Goal: Task Accomplishment & Management: Manage account settings

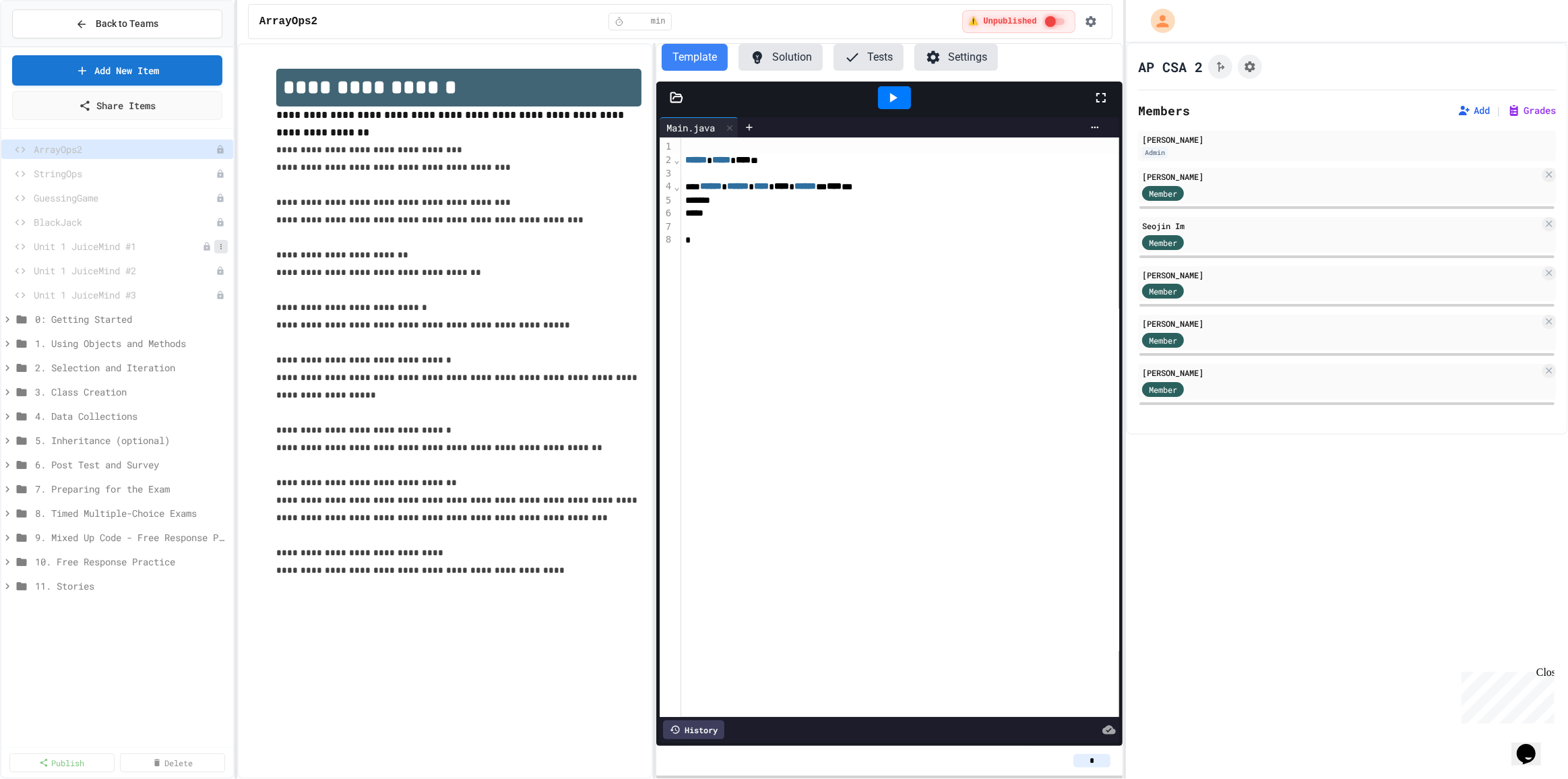
click at [226, 243] on button at bounding box center [221, 247] width 14 height 14
click at [178, 293] on button "Publish" at bounding box center [184, 293] width 85 height 24
click at [138, 243] on span "Unit 1 JuiceMind #1" at bounding box center [124, 246] width 180 height 14
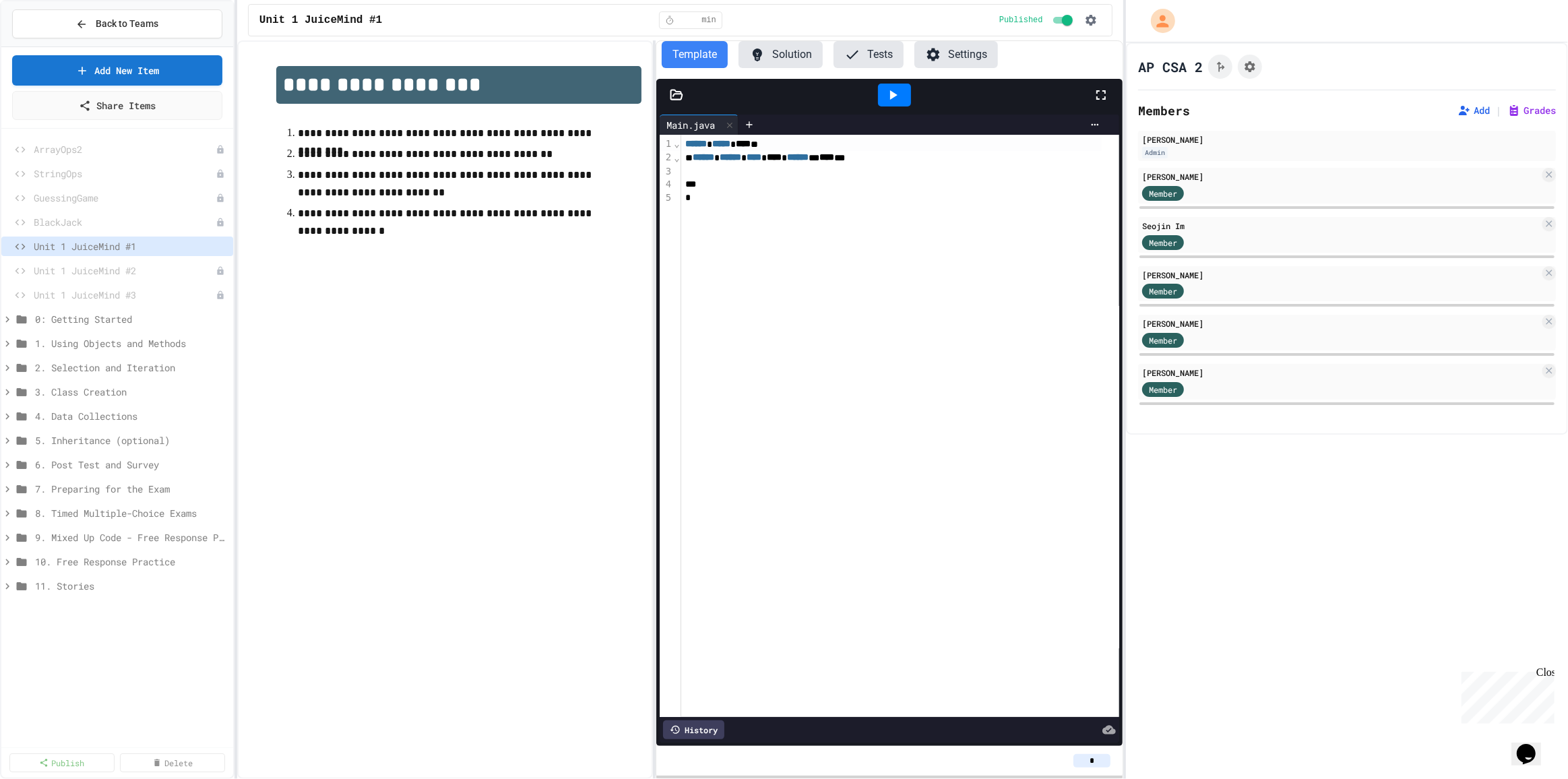
click at [952, 46] on button "Settings" at bounding box center [956, 54] width 83 height 27
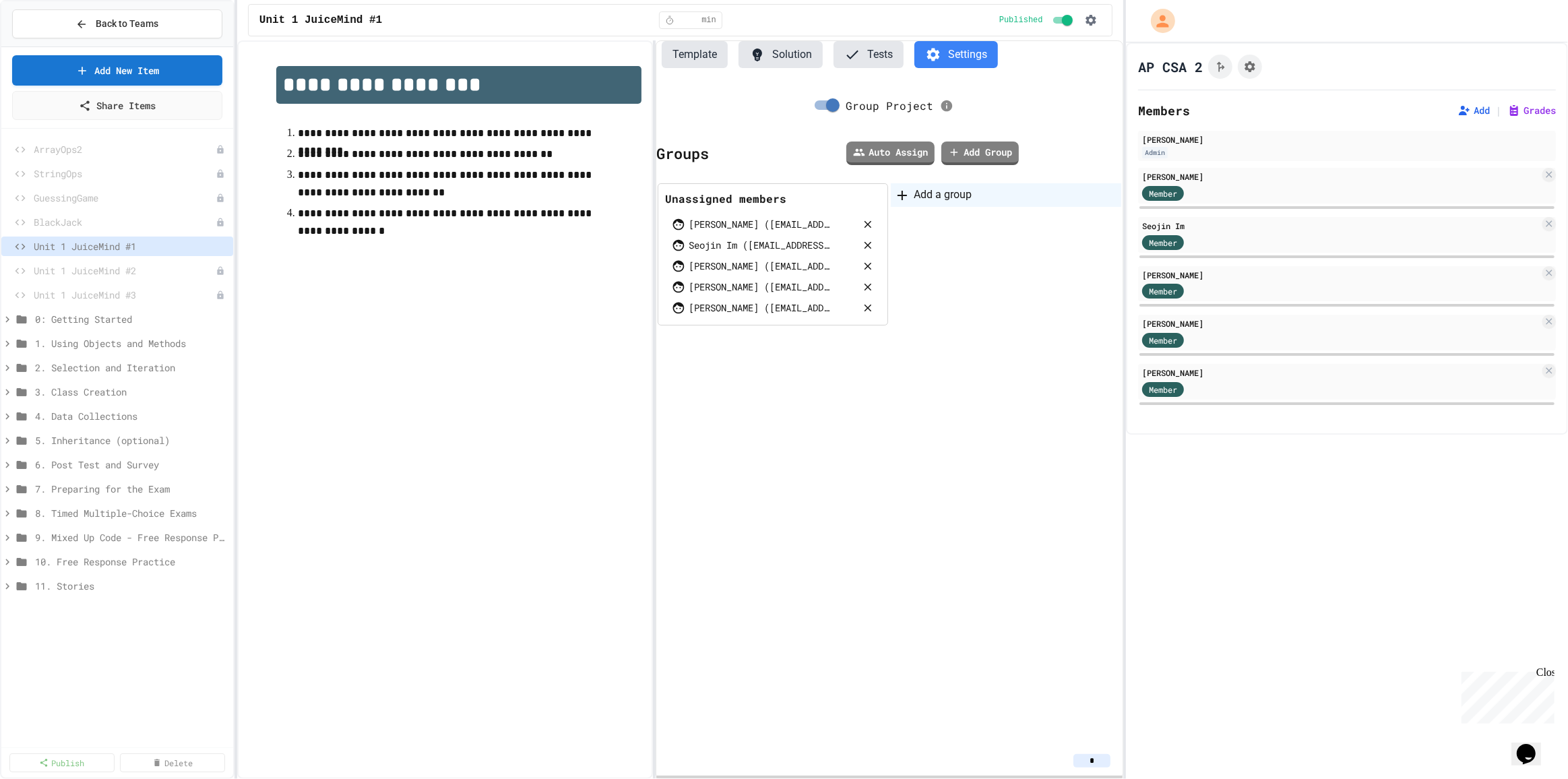
click at [928, 197] on div "Add a group" at bounding box center [1006, 195] width 231 height 24
click at [978, 161] on link "Add Group" at bounding box center [980, 152] width 77 height 25
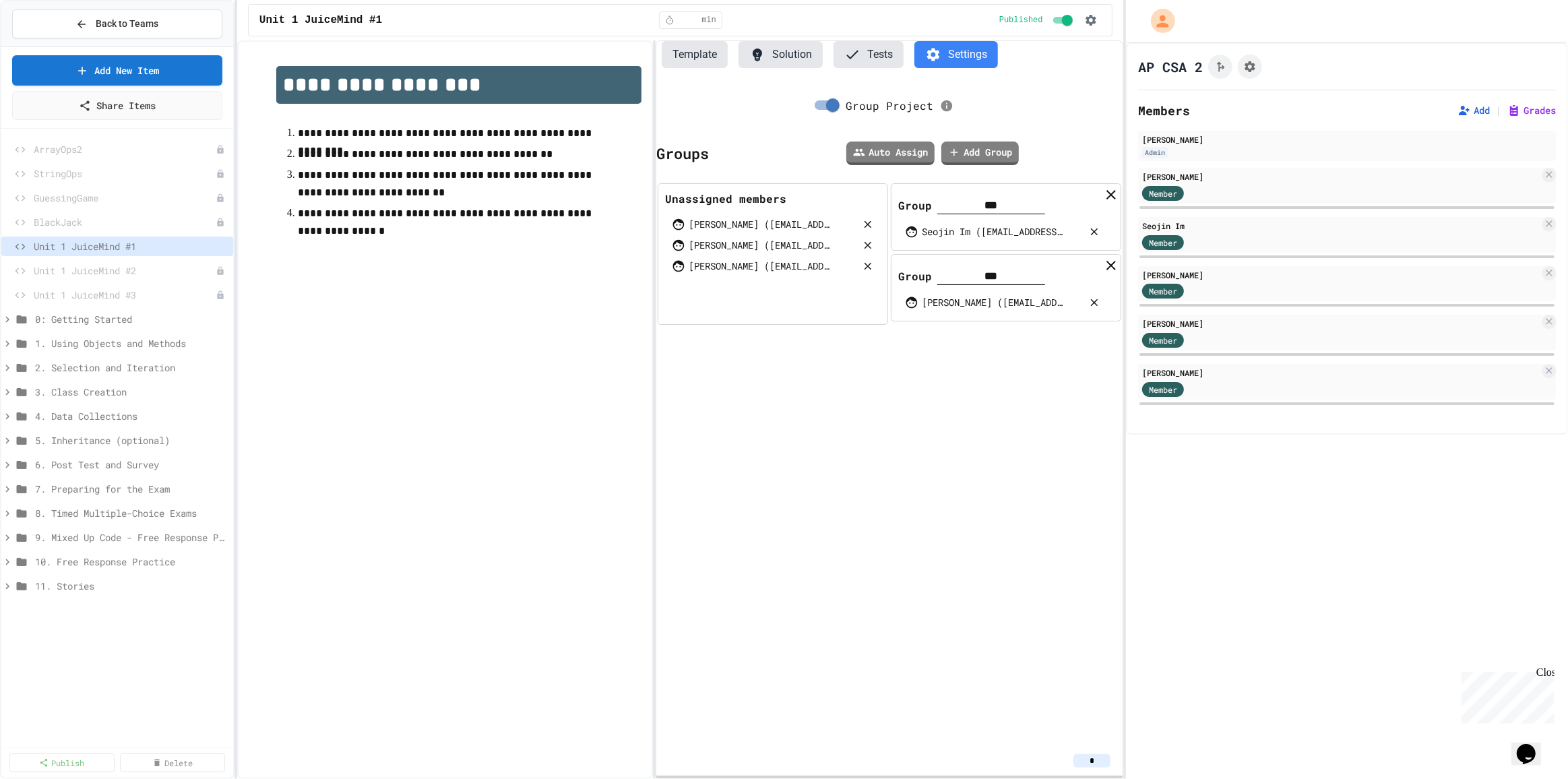
click at [746, 242] on div "[PERSON_NAME] ([EMAIL_ADDRESS][DOMAIN_NAME])" at bounding box center [759, 245] width 142 height 14
click at [978, 151] on link "Add Group" at bounding box center [980, 151] width 72 height 25
click at [967, 153] on link "Add Group" at bounding box center [979, 152] width 78 height 25
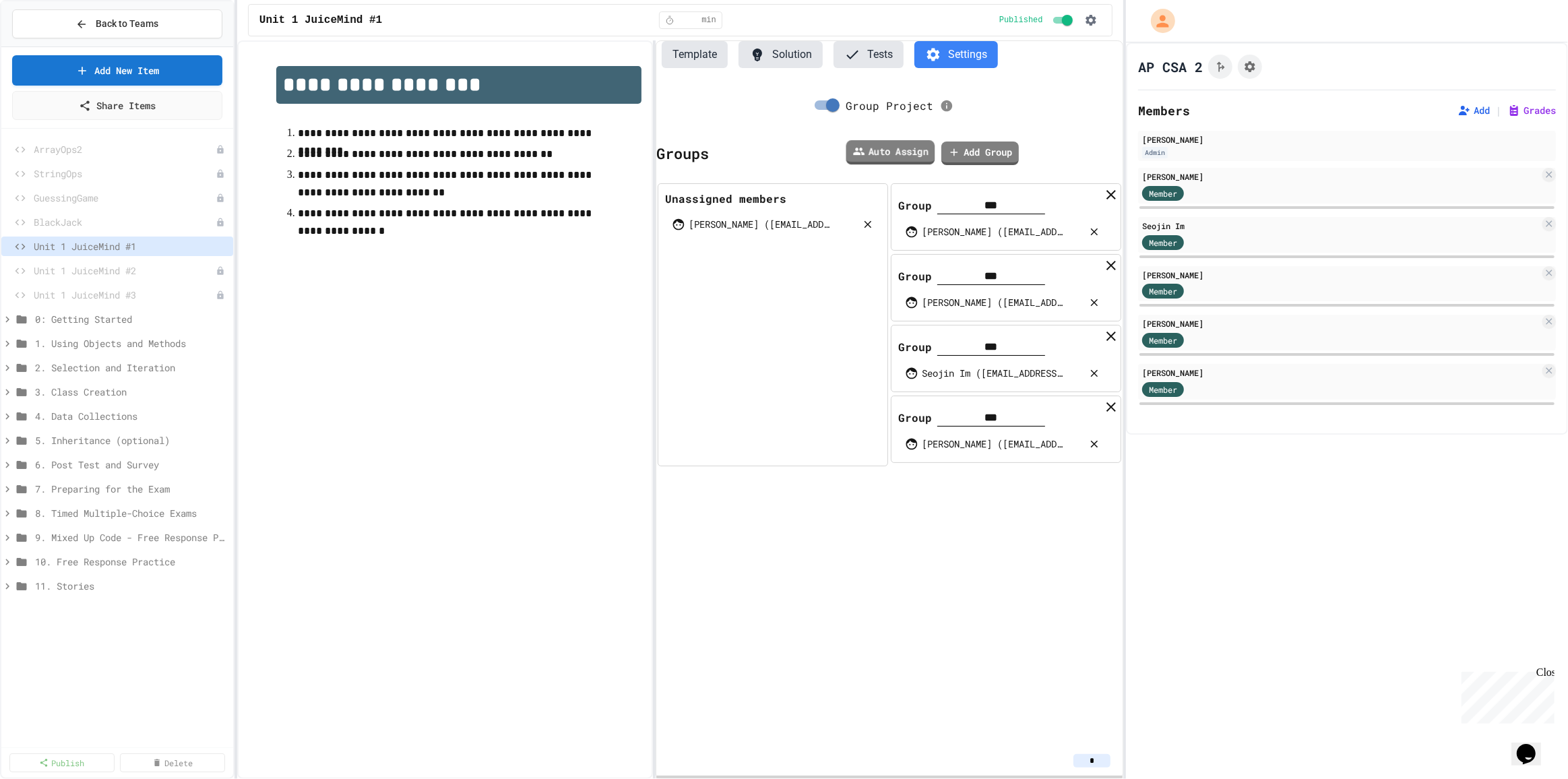
click at [969, 151] on link "Add Group" at bounding box center [980, 154] width 77 height 24
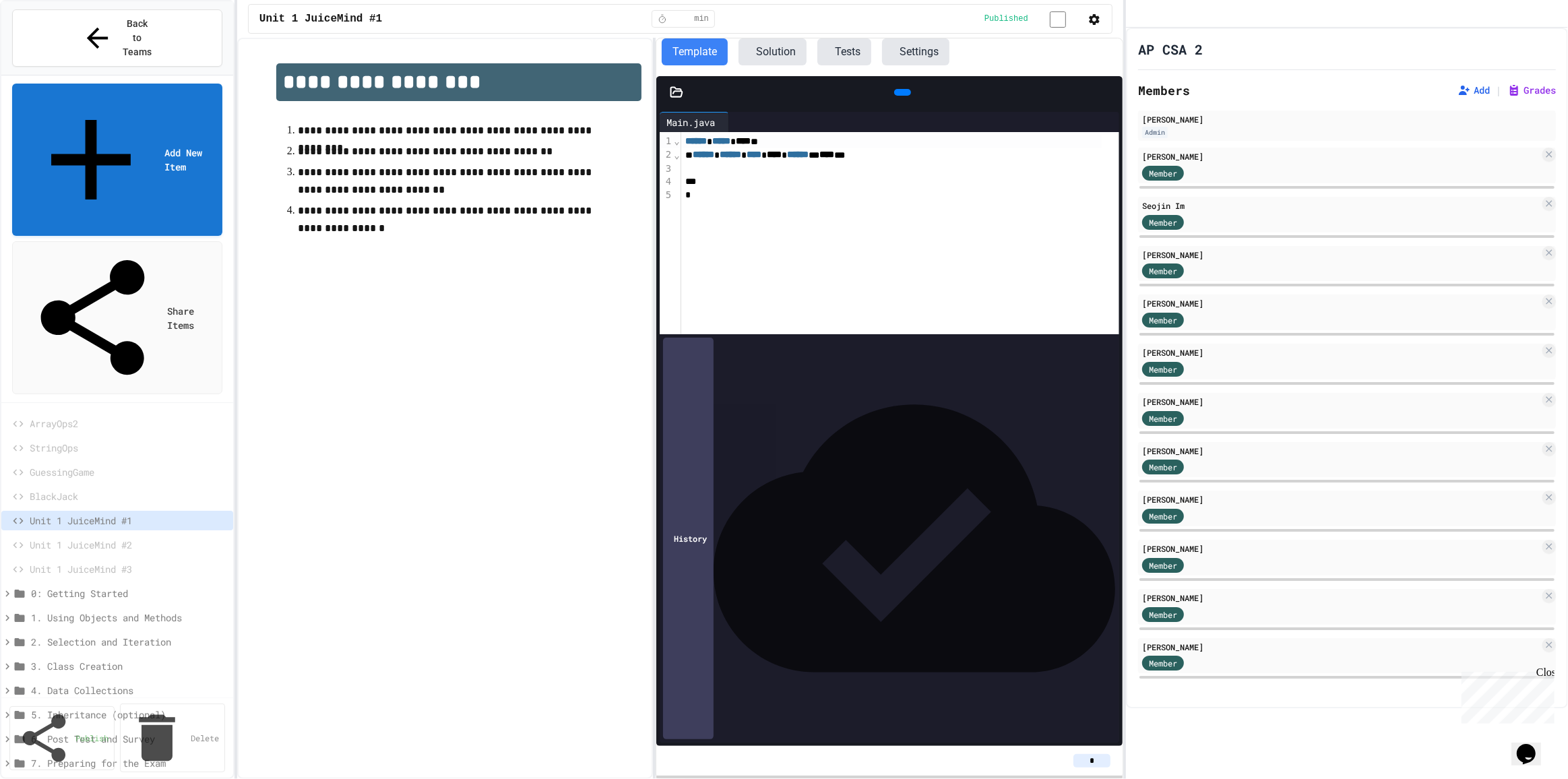
click at [950, 65] on button "Settings" at bounding box center [916, 52] width 67 height 27
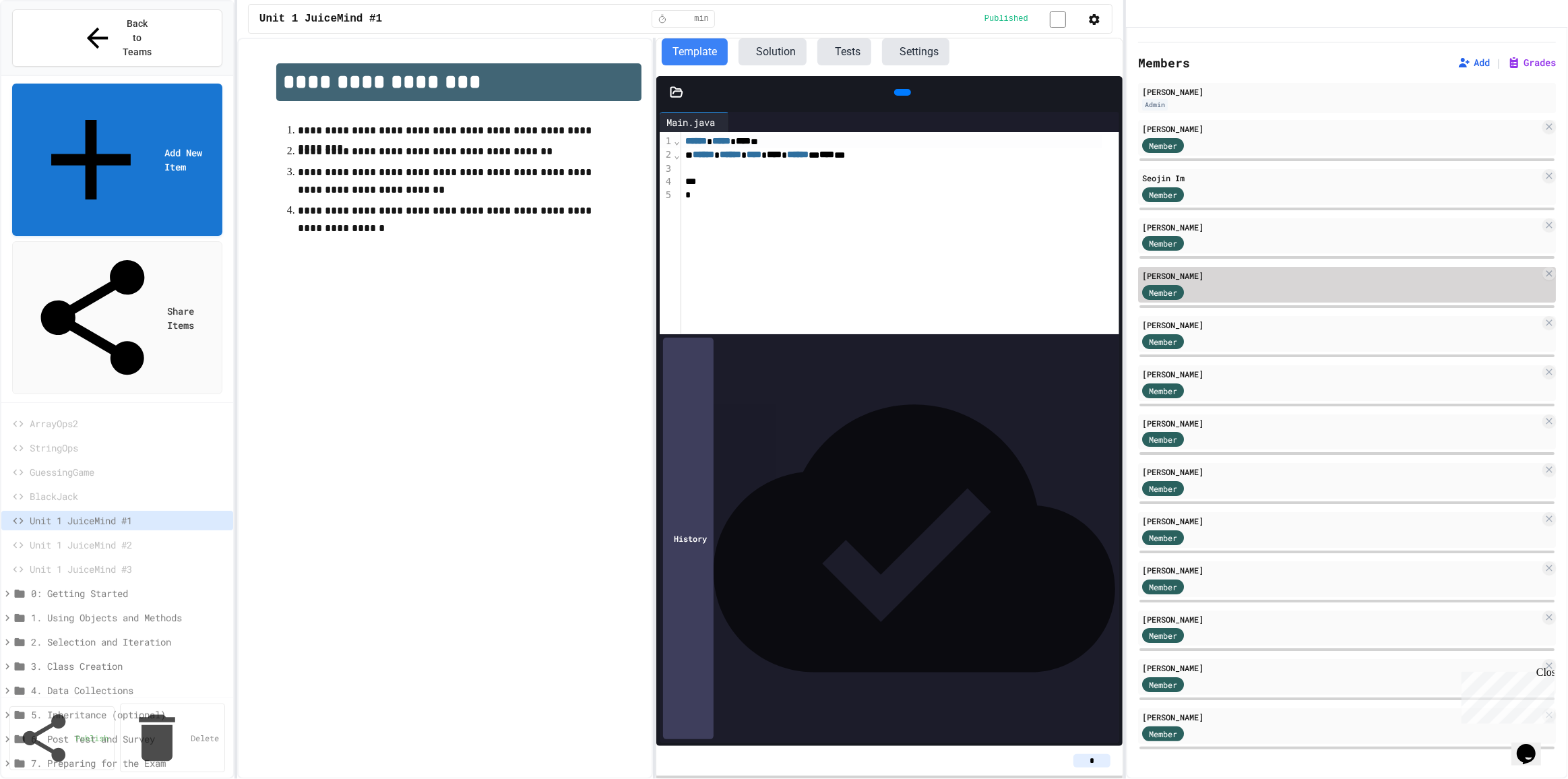
scroll to position [49, 0]
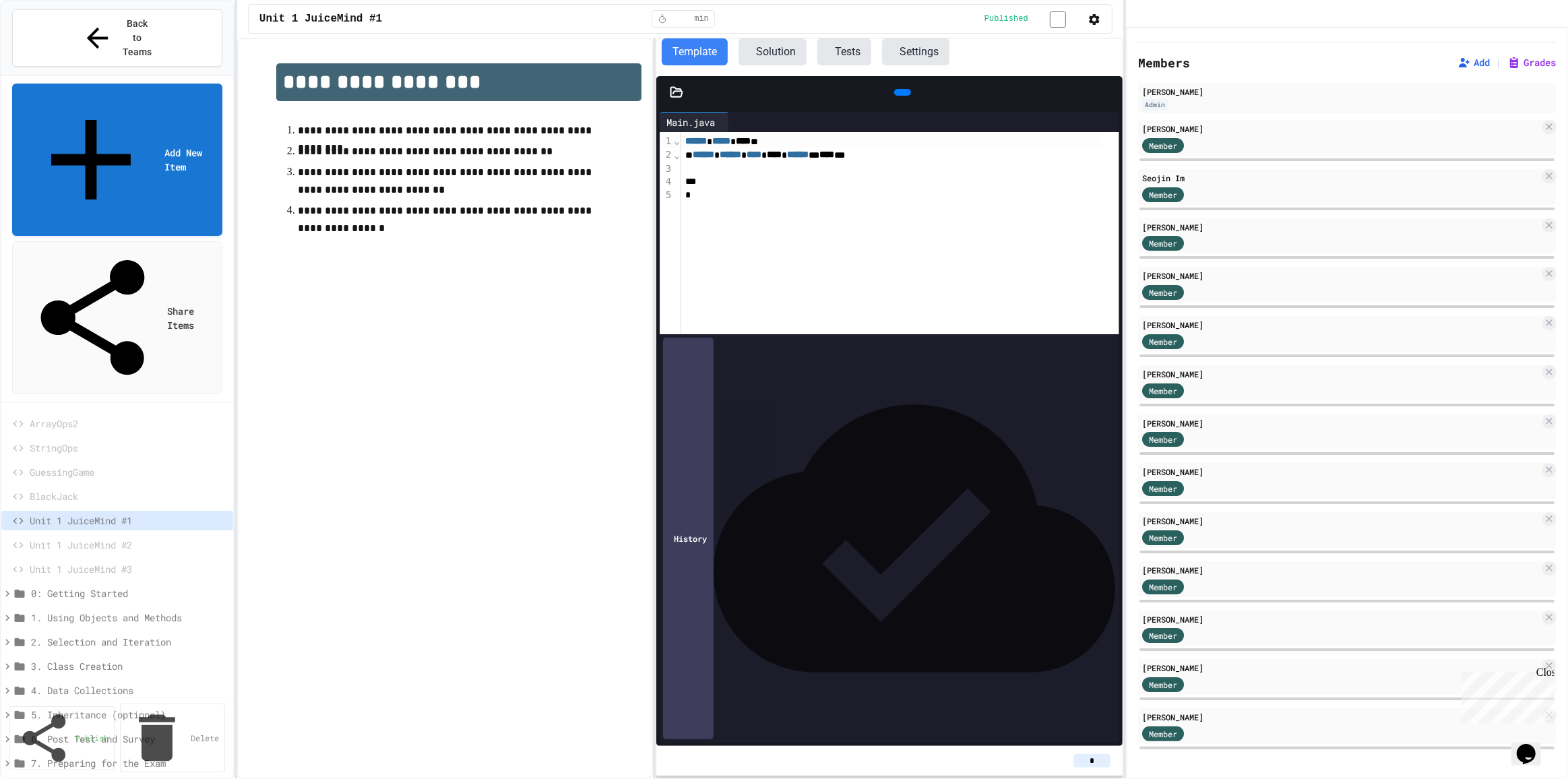
click at [950, 62] on button "Settings" at bounding box center [916, 52] width 67 height 27
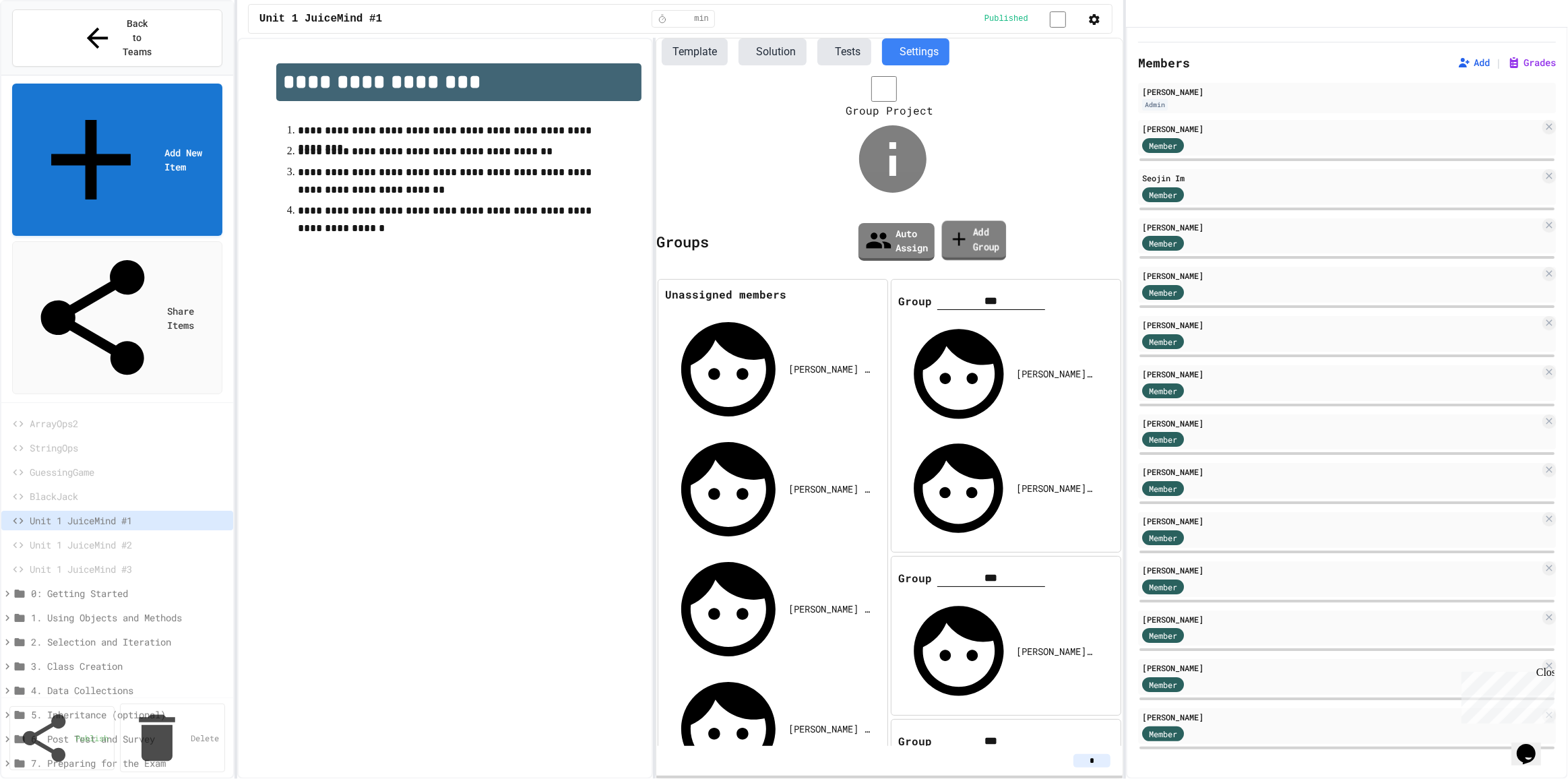
click at [978, 220] on link "Add Group" at bounding box center [973, 240] width 64 height 40
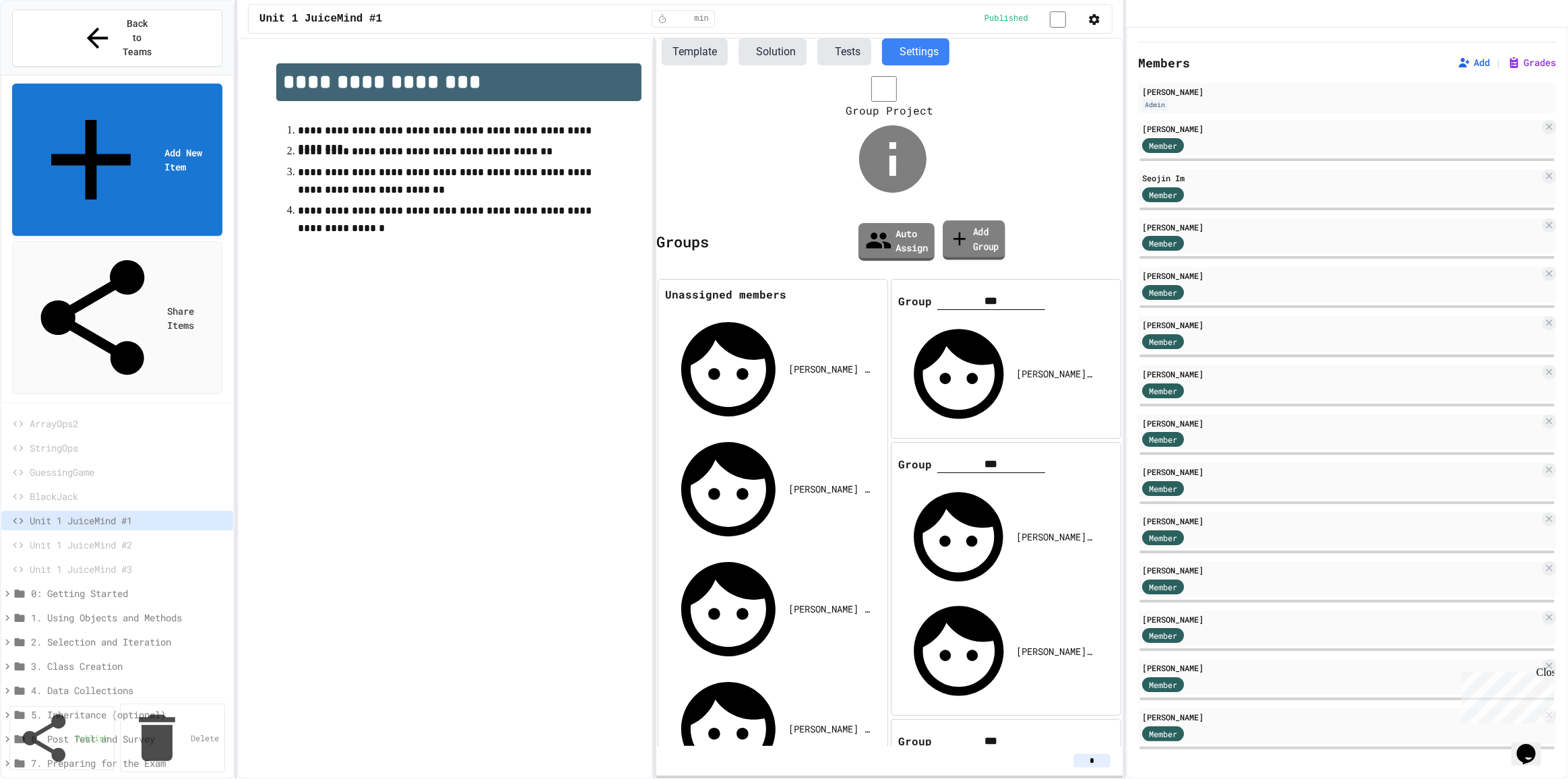
click at [961, 220] on link "Add Group" at bounding box center [973, 240] width 62 height 40
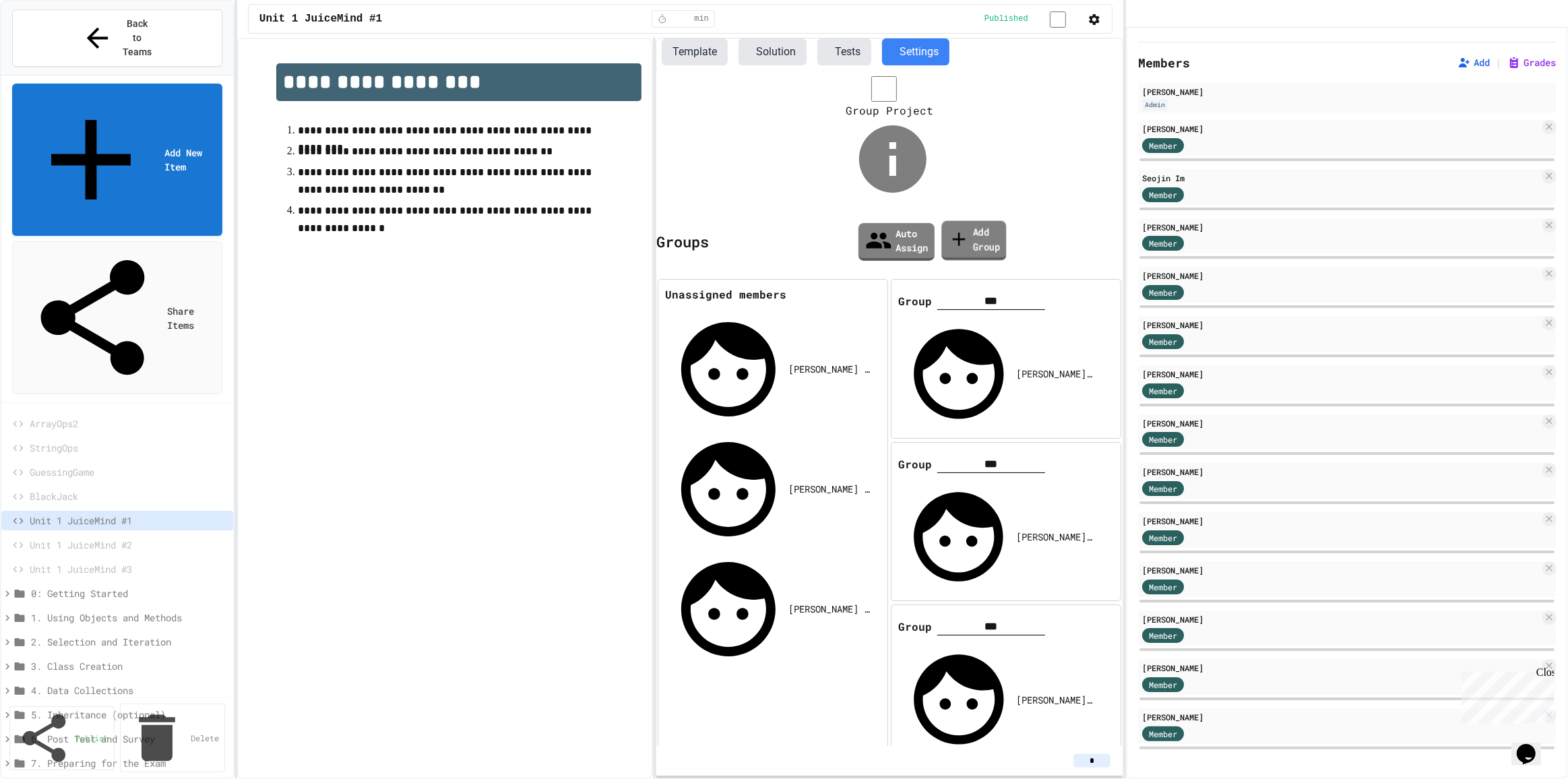
click at [969, 220] on link "Add Group" at bounding box center [973, 240] width 64 height 40
click at [969, 220] on link "Add Group" at bounding box center [973, 240] width 62 height 40
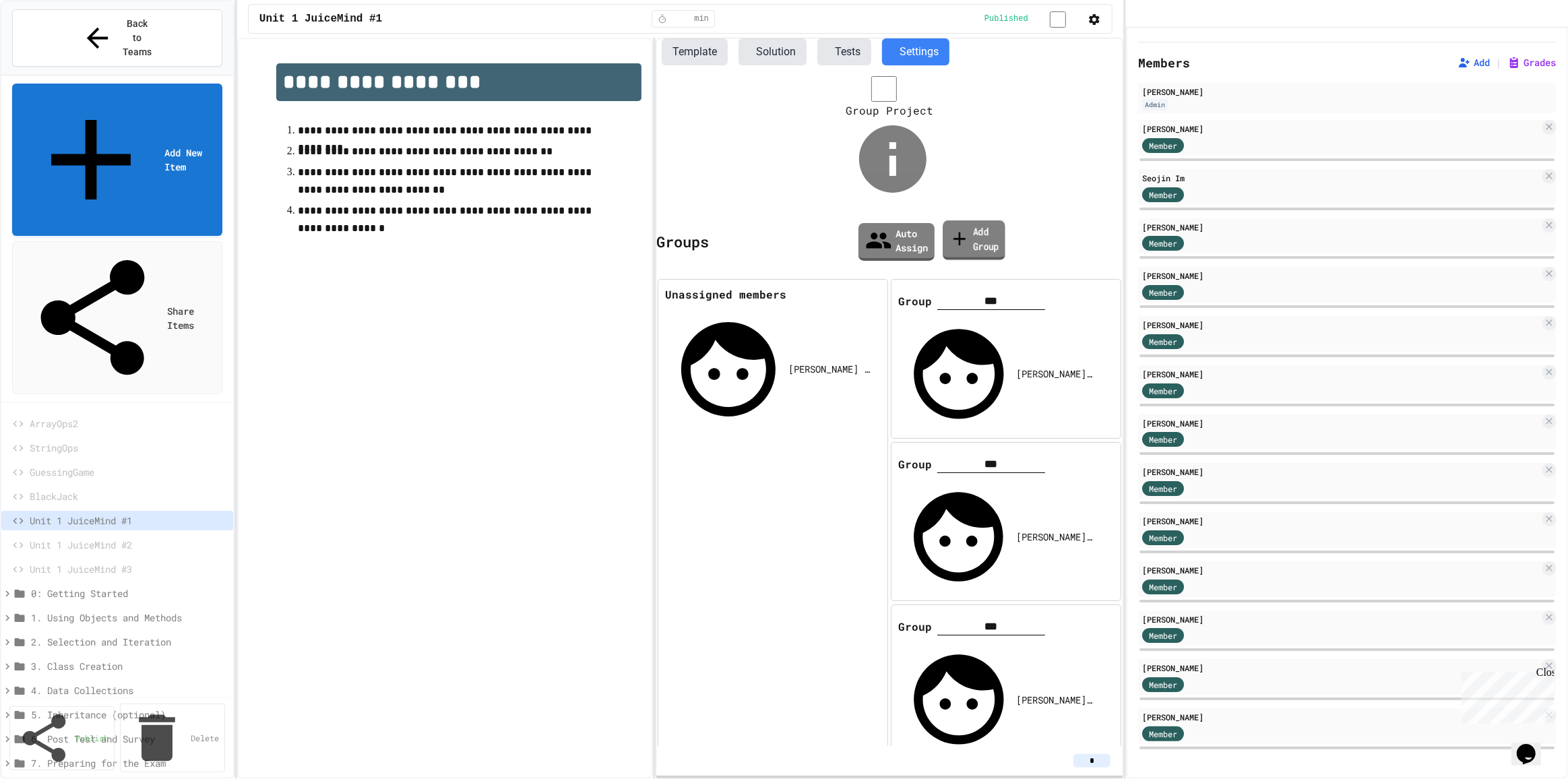
click at [962, 220] on link "Add Group" at bounding box center [973, 240] width 62 height 40
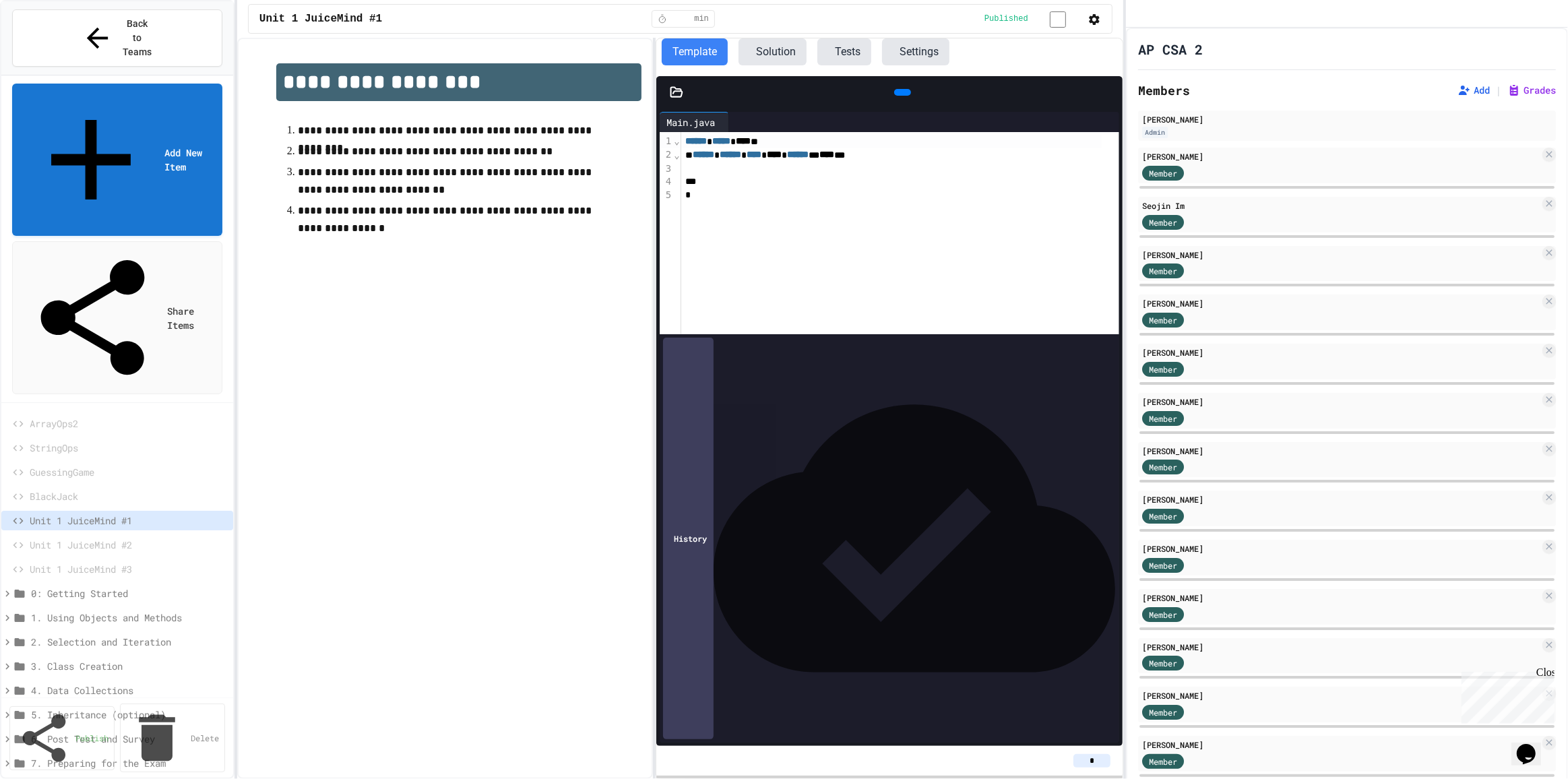
click at [950, 52] on button "Settings" at bounding box center [916, 52] width 67 height 27
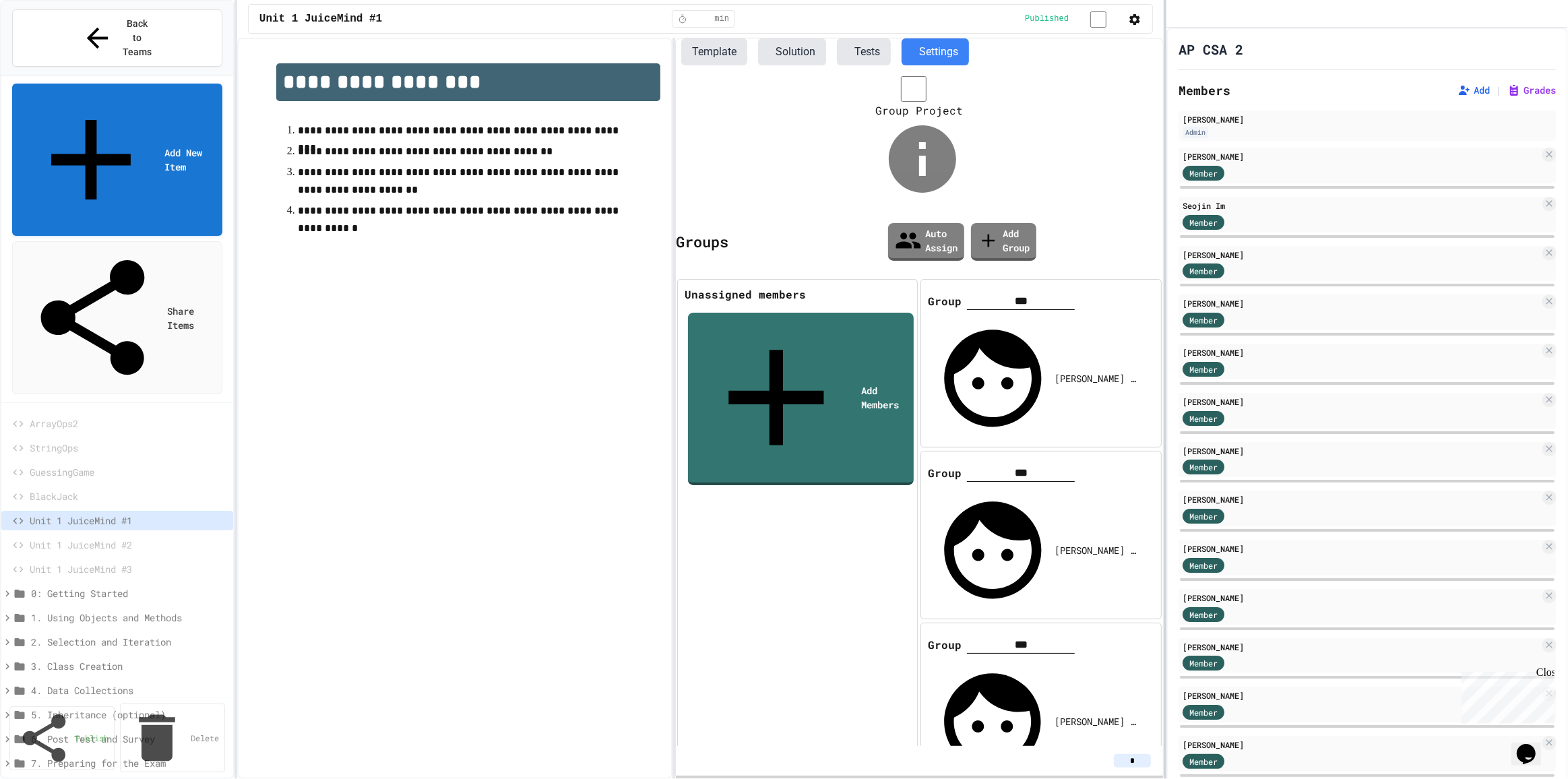
click at [1165, 481] on div at bounding box center [1165, 390] width 3 height 779
drag, startPoint x: 799, startPoint y: 486, endPoint x: 816, endPoint y: 298, distance: 188.8
drag, startPoint x: 816, startPoint y: 298, endPoint x: 767, endPoint y: 433, distance: 143.6
click at [1153, 773] on div "*" at bounding box center [920, 761] width 488 height 30
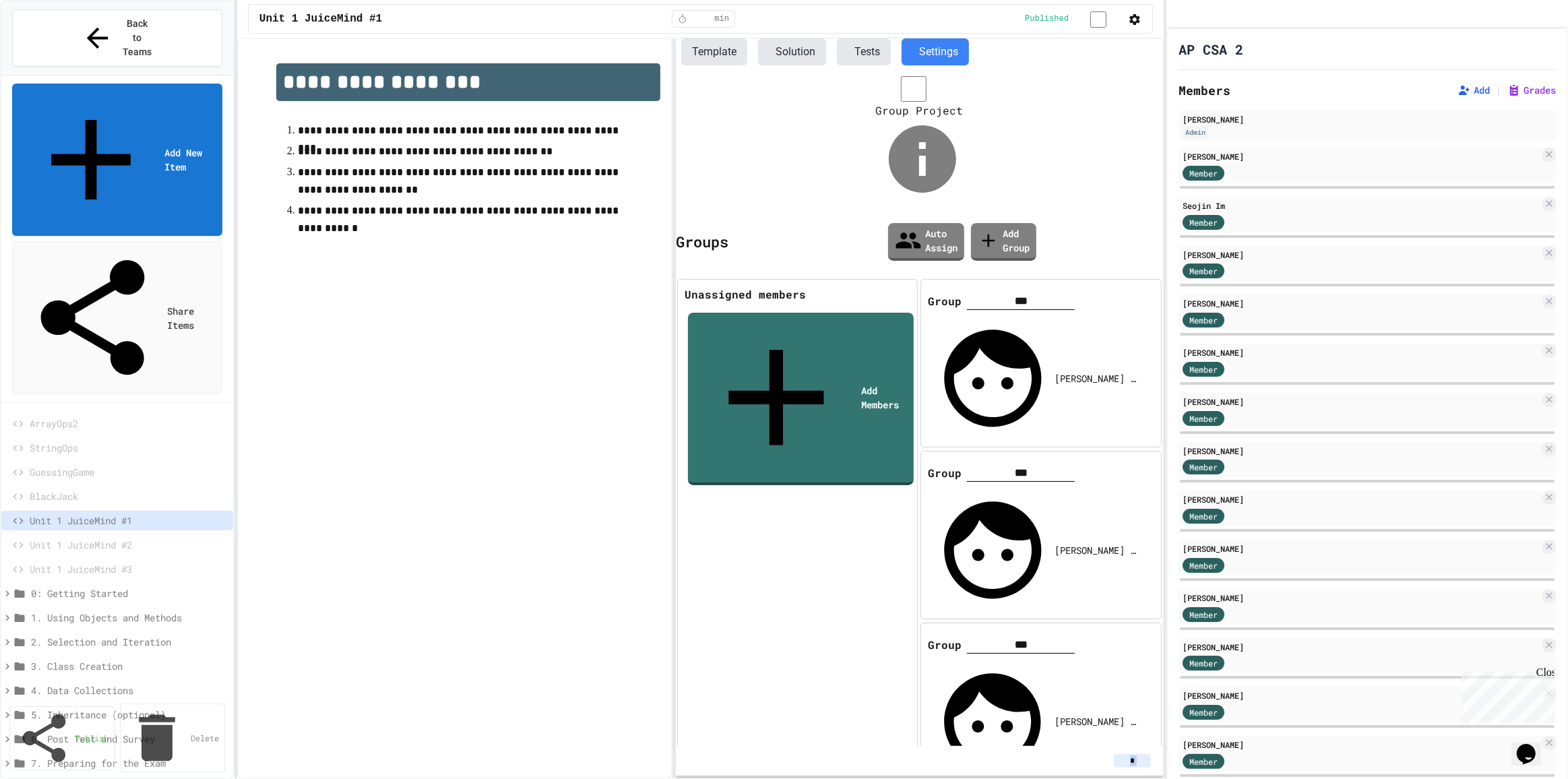
click at [1153, 773] on div "*" at bounding box center [920, 761] width 488 height 30
drag, startPoint x: 1031, startPoint y: 709, endPoint x: 967, endPoint y: 752, distance: 77.1
click at [967, 754] on div "Template Solution Tests Settings Group Project Groups Auto Assign Add Group Una…" at bounding box center [920, 408] width 488 height 740
drag, startPoint x: 1000, startPoint y: 727, endPoint x: 1002, endPoint y: 808, distance: 81.0
click at [1002, 778] on html "**********" at bounding box center [784, 390] width 1568 height 779
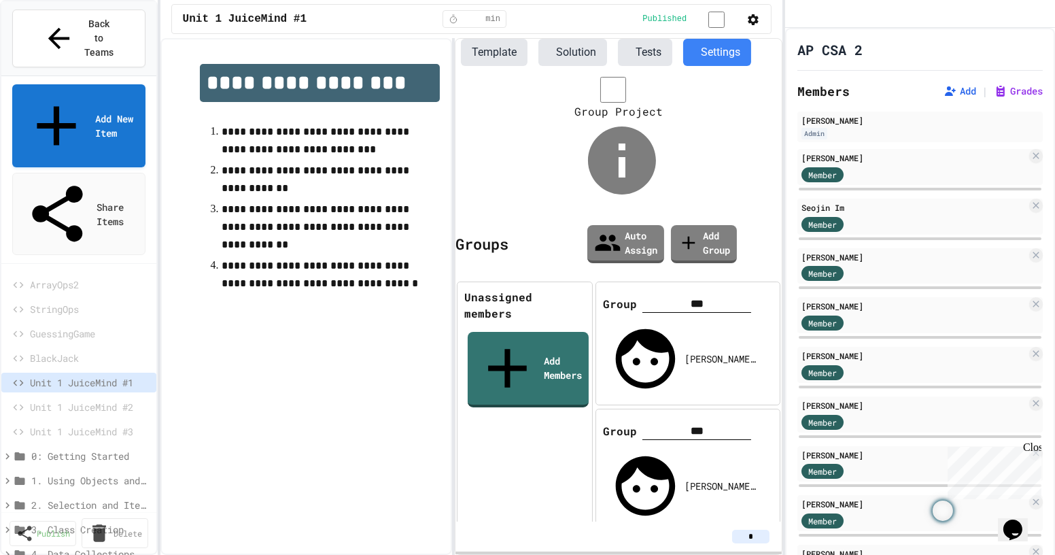
click at [747, 545] on div "*" at bounding box center [619, 536] width 326 height 30
click at [750, 538] on input "*" at bounding box center [750, 537] width 37 height 14
click at [758, 536] on input "*" at bounding box center [750, 537] width 37 height 14
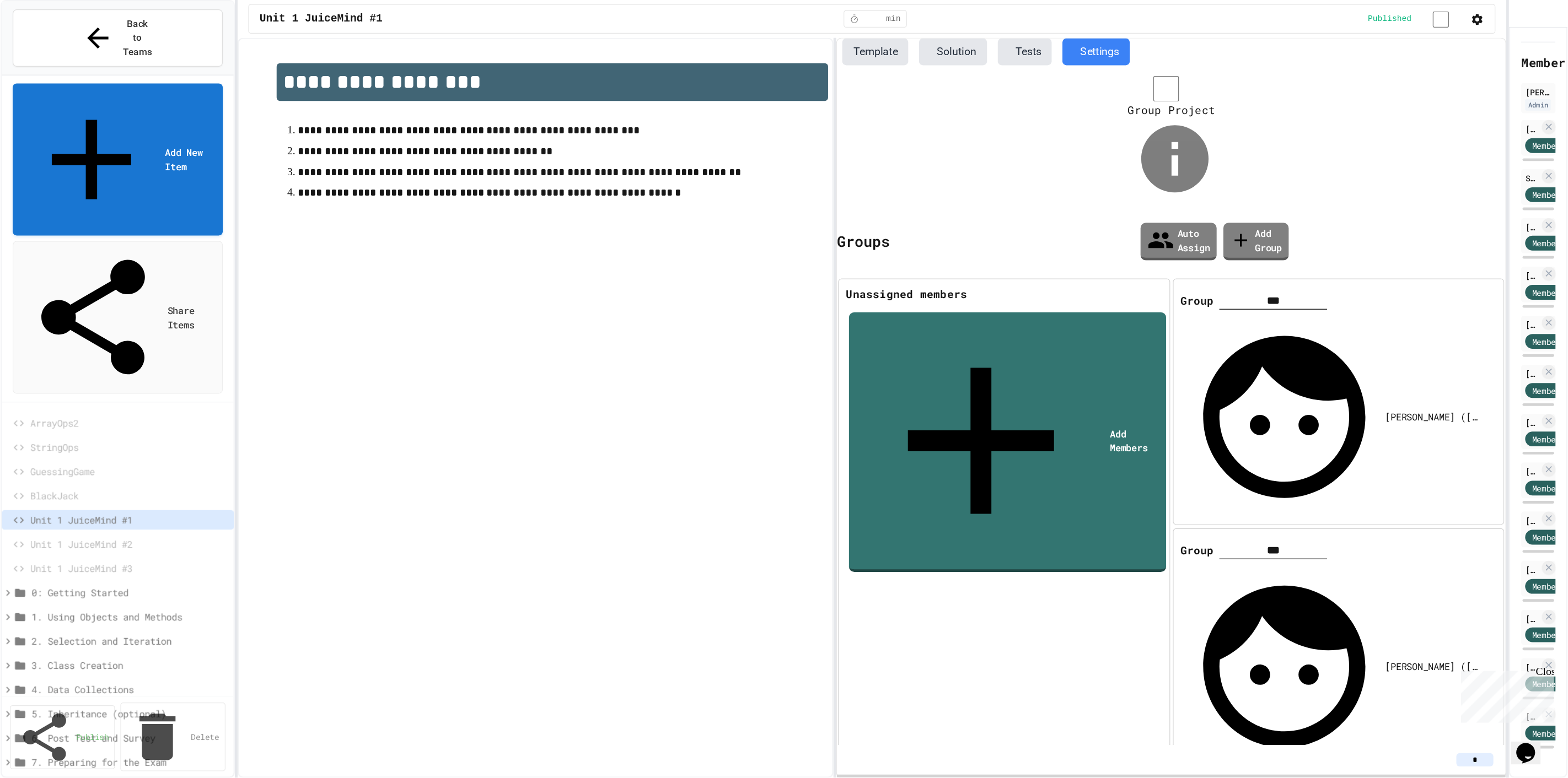
scroll to position [51, 0]
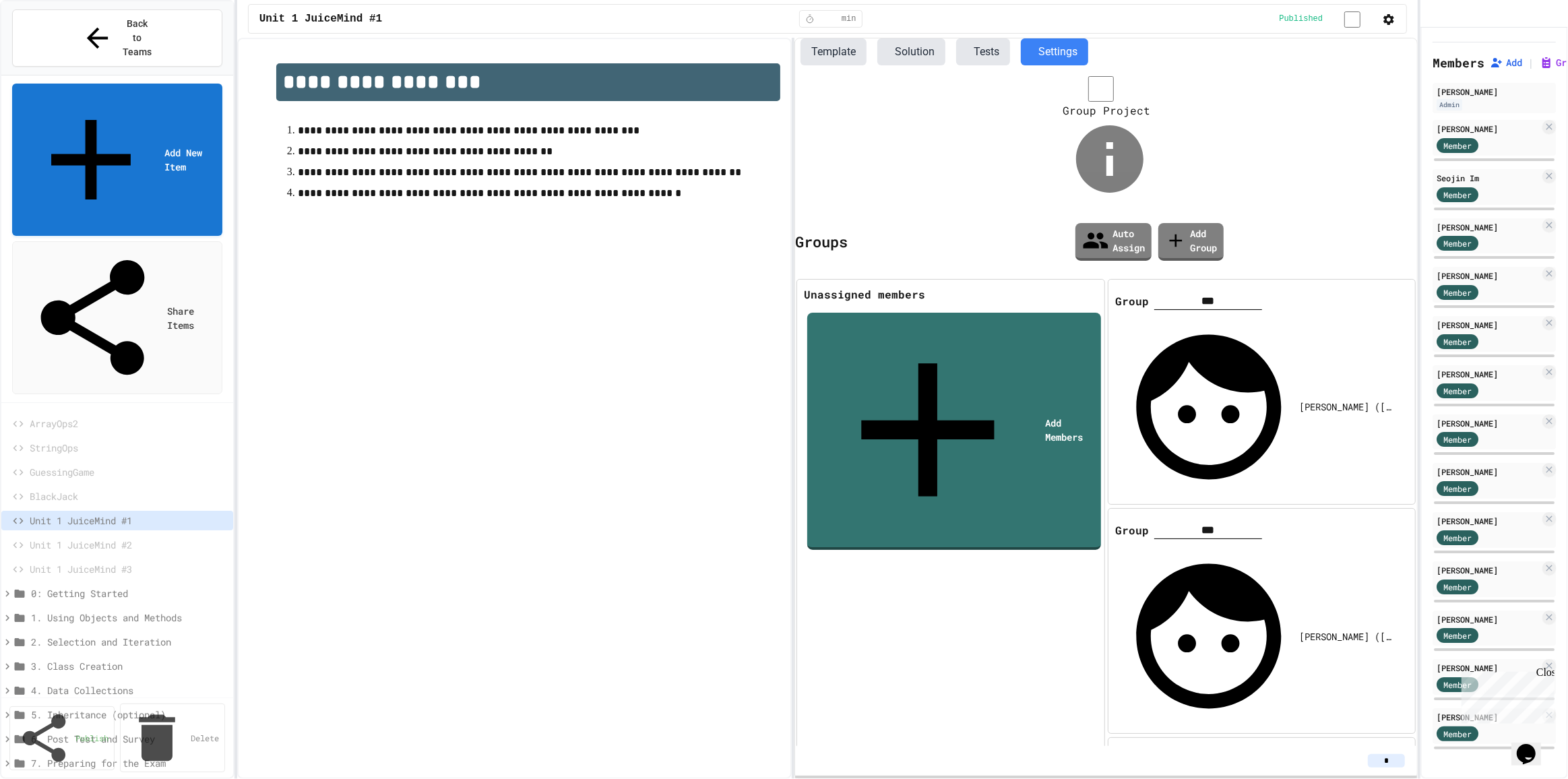
click at [1420, 201] on div "**********" at bounding box center [784, 390] width 1568 height 779
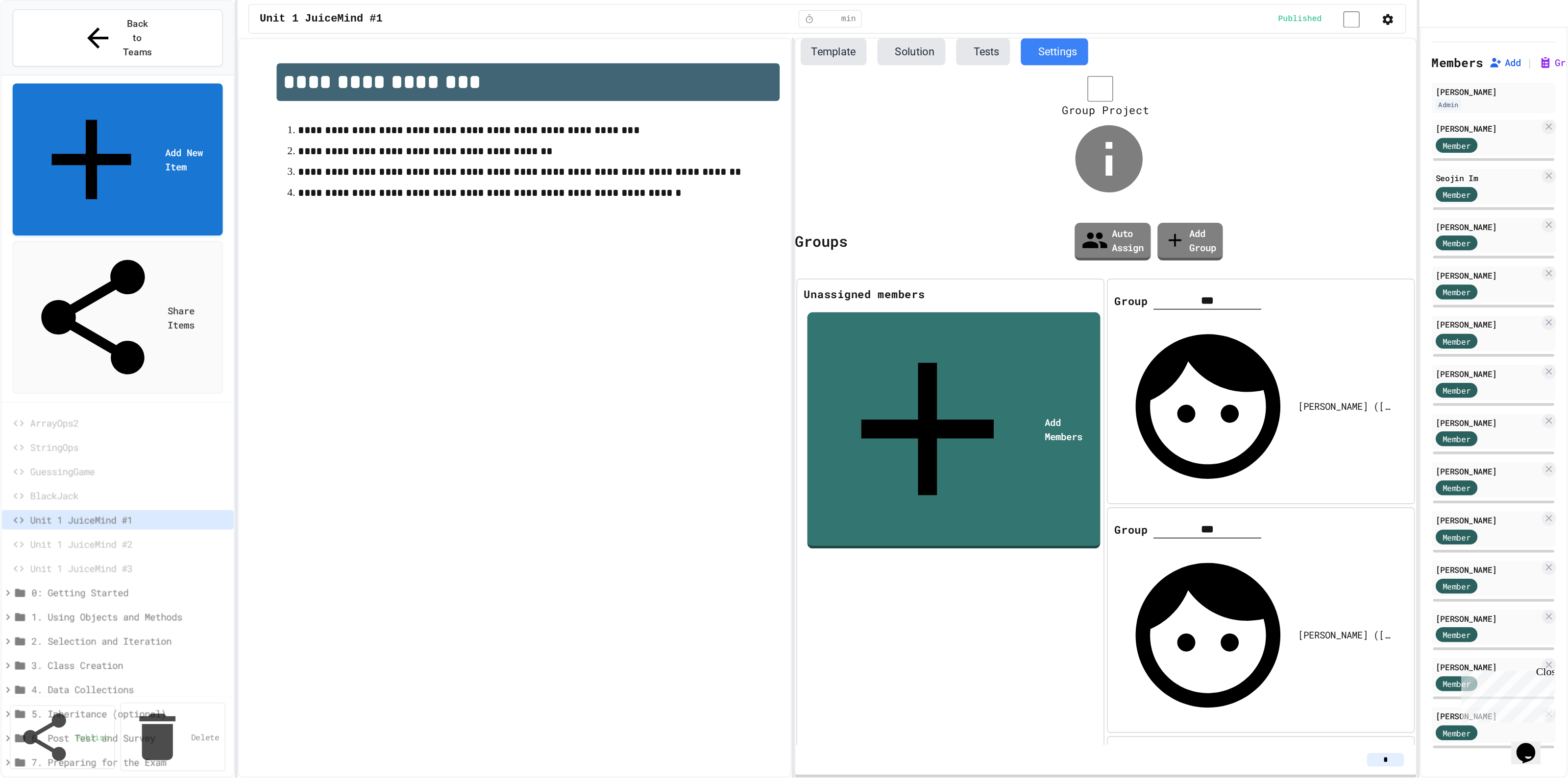
scroll to position [0, 0]
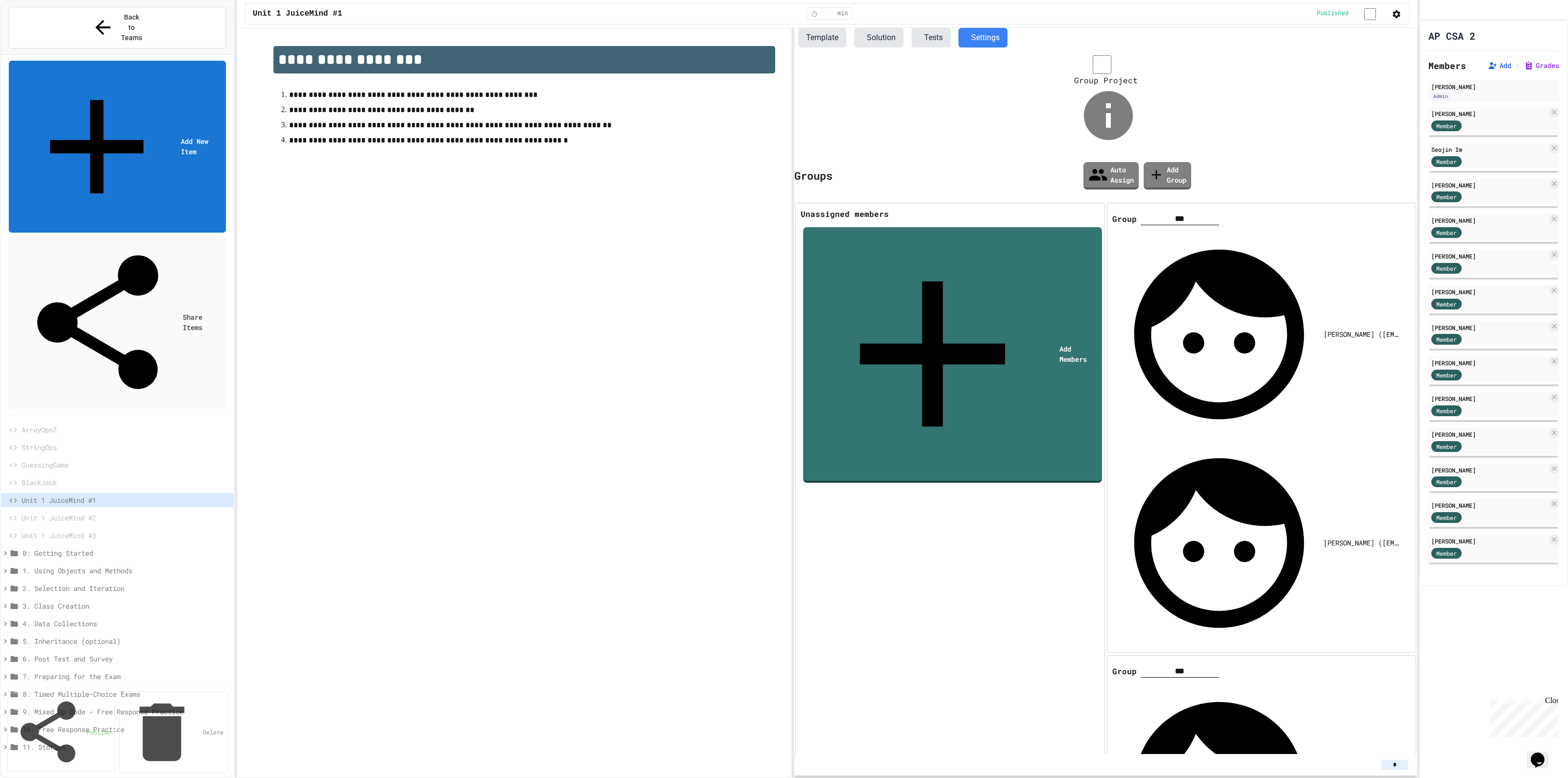
click at [826, 40] on button "Template" at bounding box center [822, 37] width 48 height 19
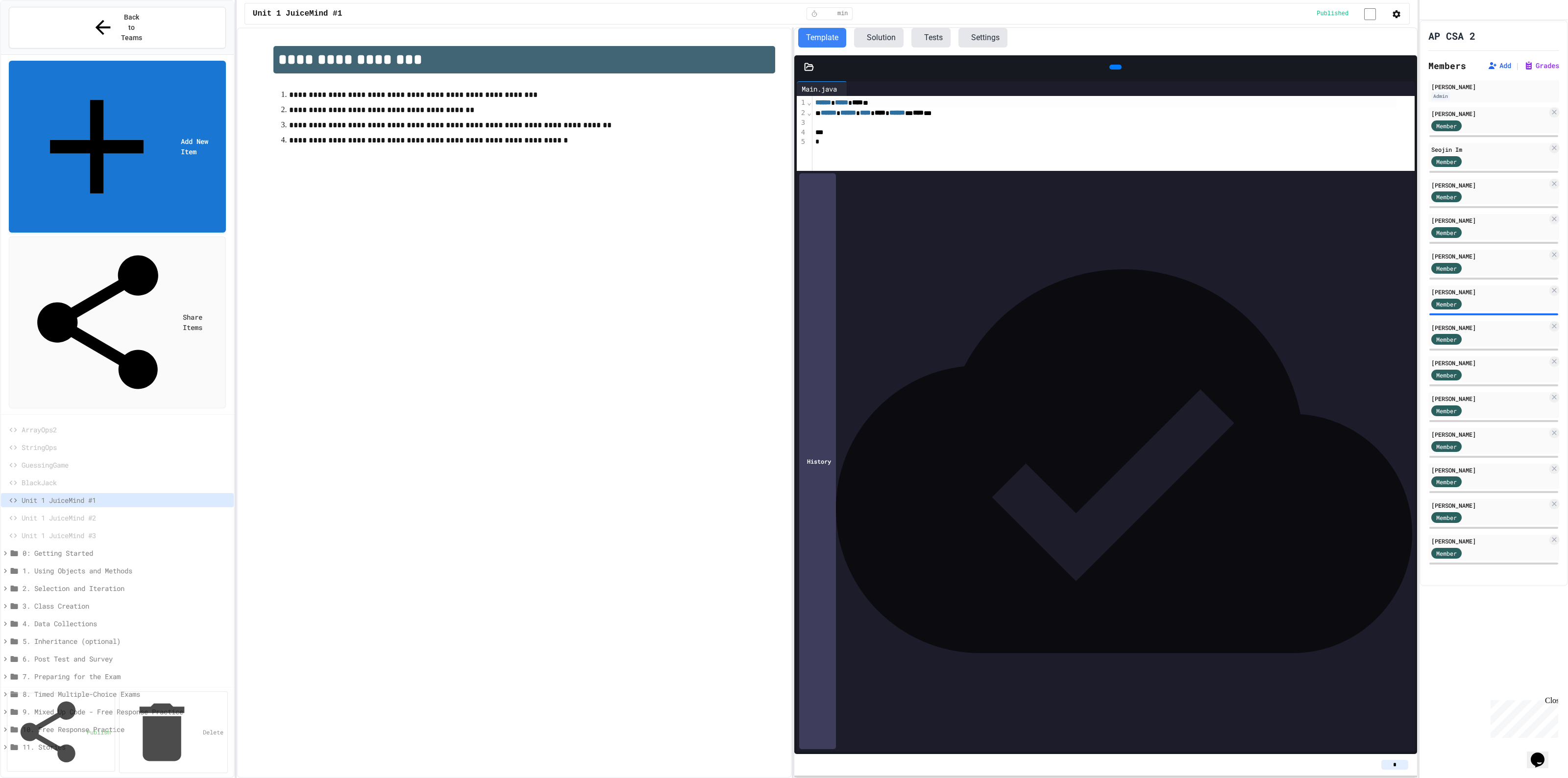
click at [808, 72] on icon at bounding box center [809, 67] width 10 height 10
